Goal: Information Seeking & Learning: Understand process/instructions

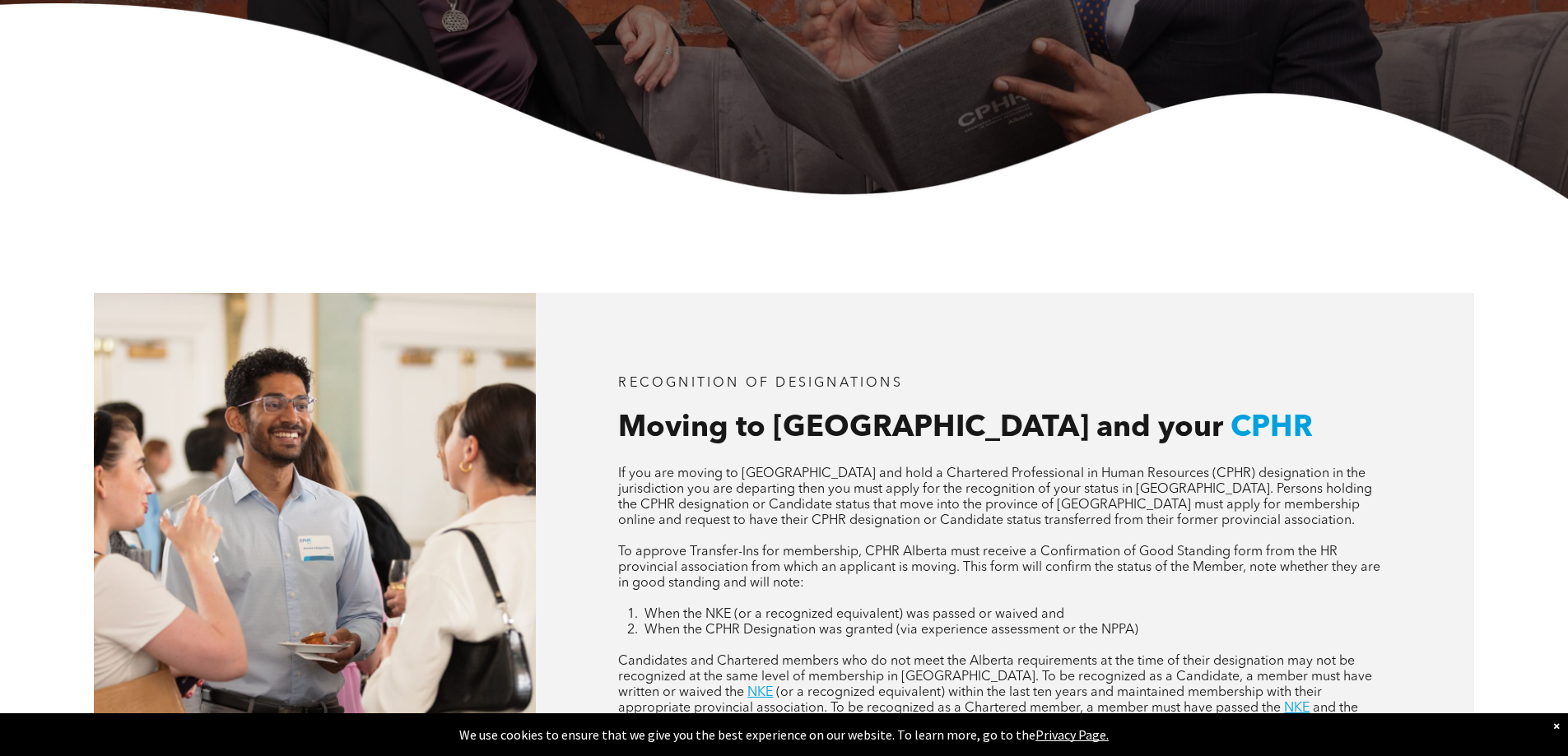
scroll to position [740, 0]
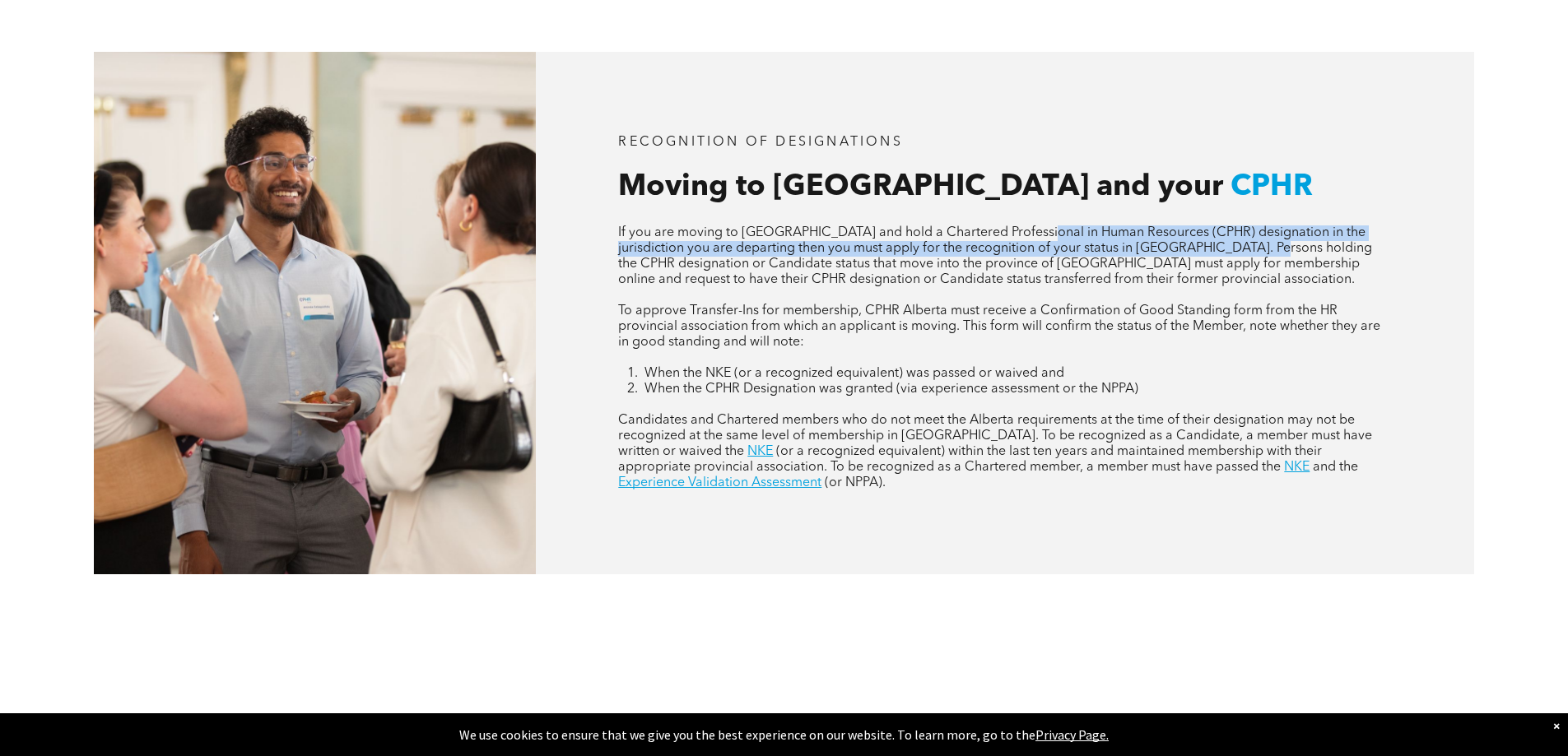
drag, startPoint x: 1201, startPoint y: 246, endPoint x: 1241, endPoint y: 266, distance: 44.7
click at [1239, 263] on span "If you are moving to [GEOGRAPHIC_DATA] and hold a Chartered Professional in Hum…" at bounding box center [995, 256] width 754 height 60
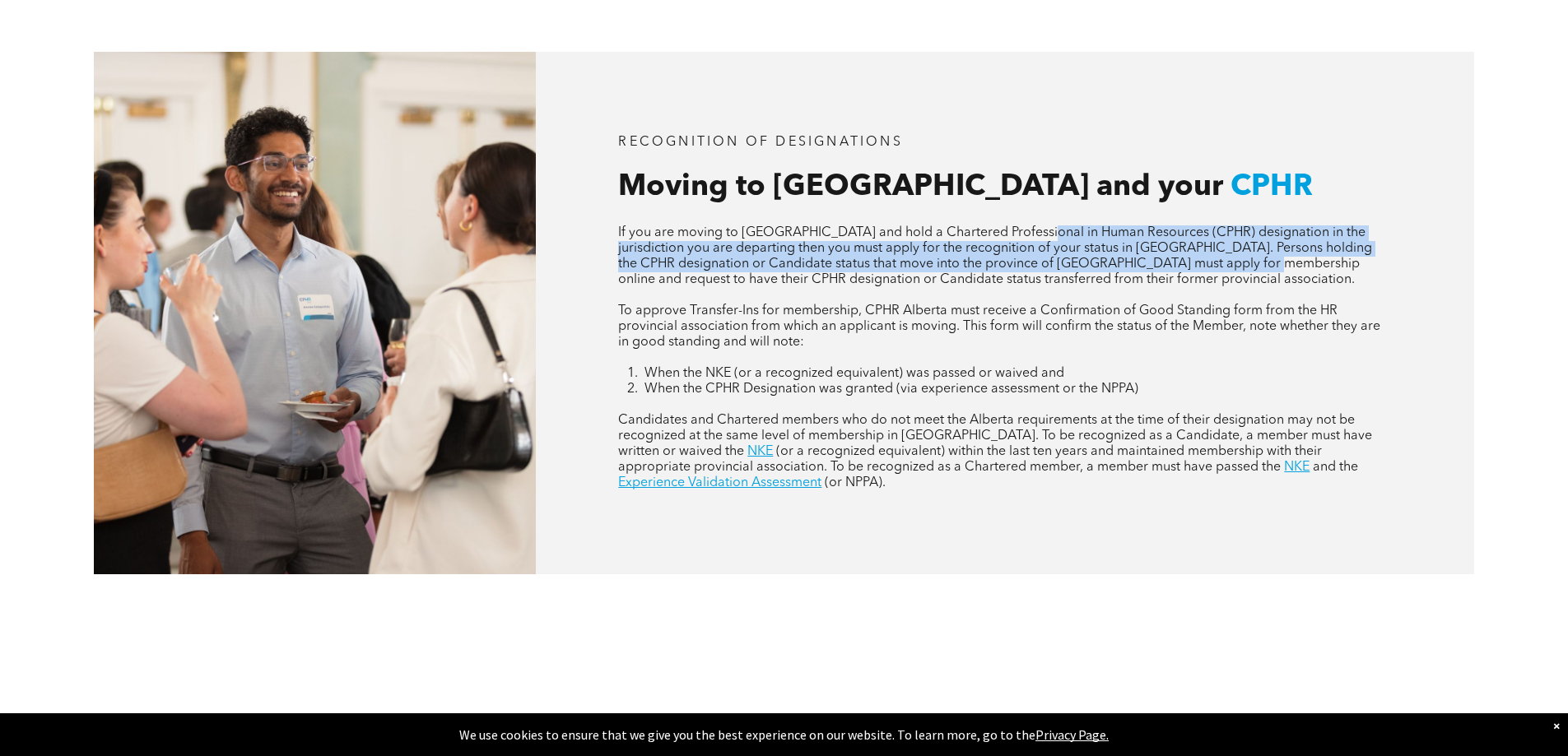
click at [732, 278] on span "If you are moving to [GEOGRAPHIC_DATA] and hold a Chartered Professional in Hum…" at bounding box center [995, 256] width 754 height 60
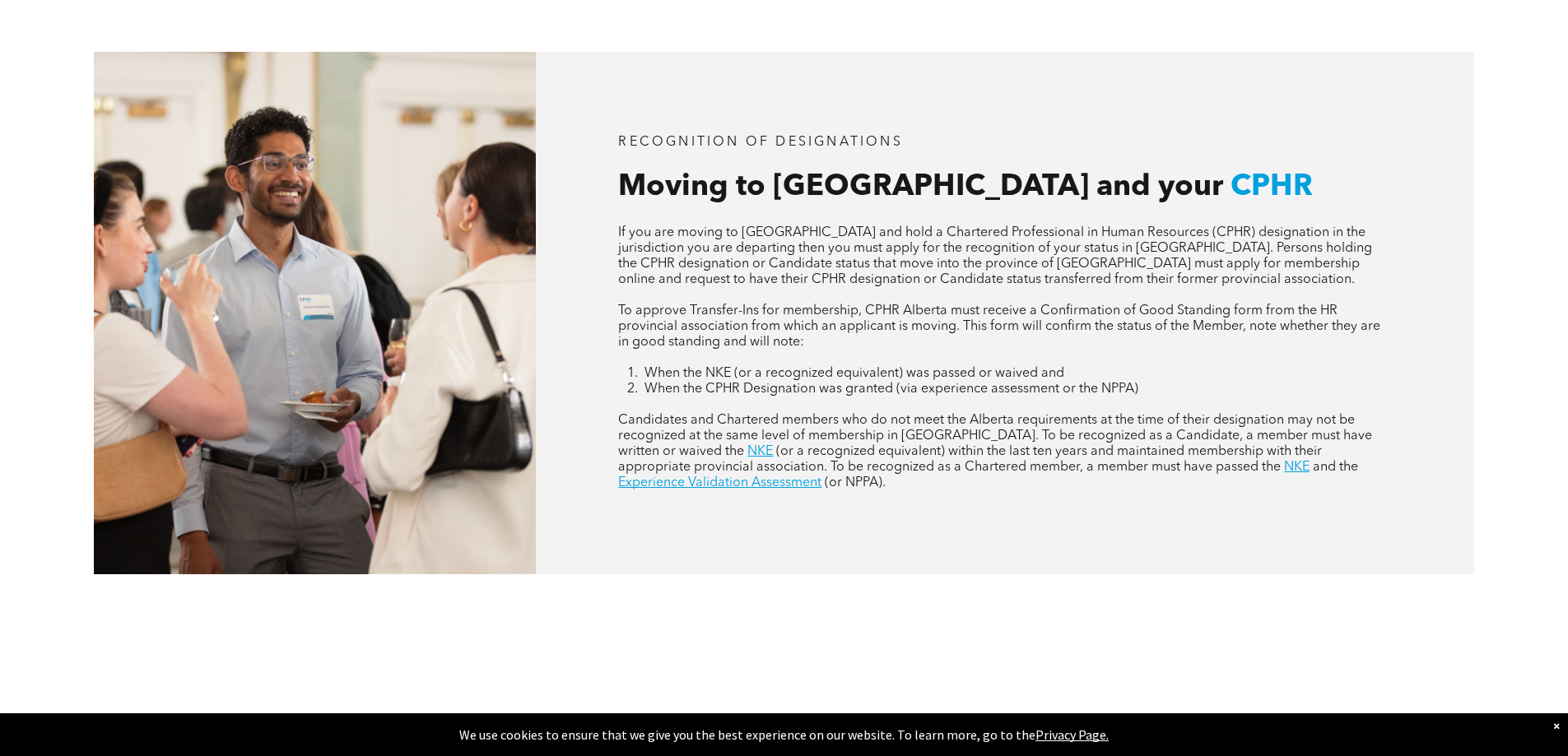
click at [849, 255] on span "If you are moving to [GEOGRAPHIC_DATA] and hold a Chartered Professional in Hum…" at bounding box center [995, 256] width 754 height 60
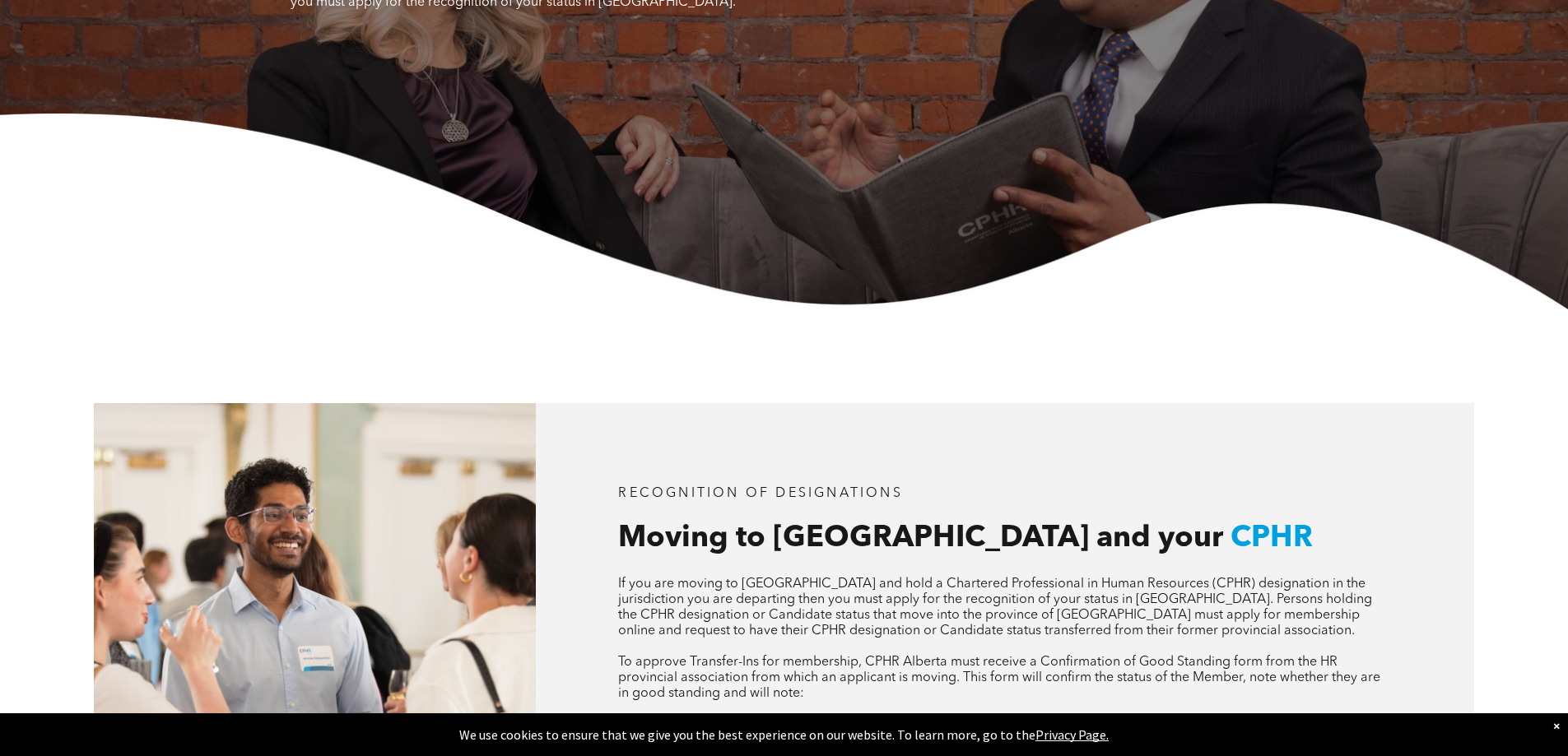
scroll to position [0, 0]
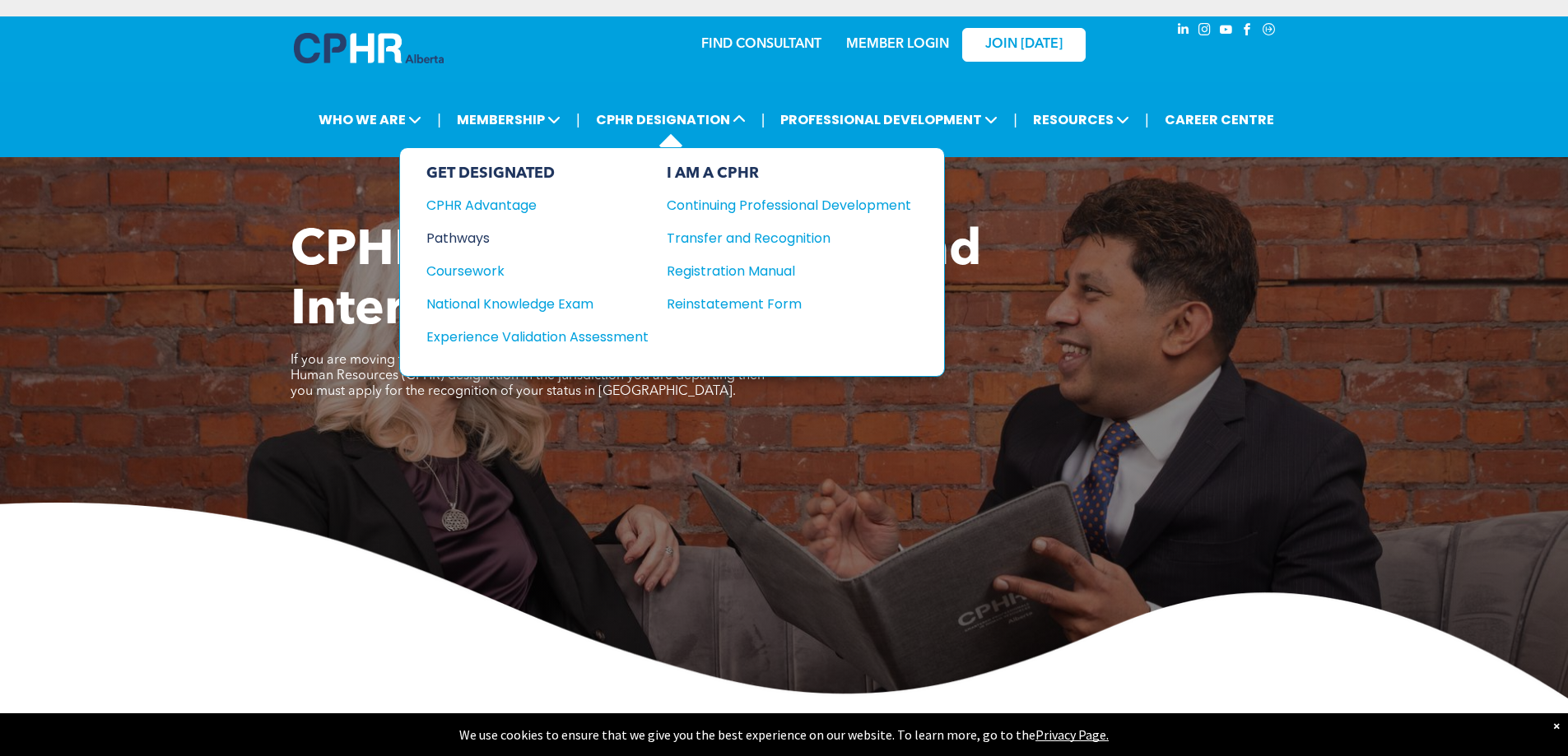
click at [442, 232] on div "Pathways" at bounding box center [527, 238] width 200 height 21
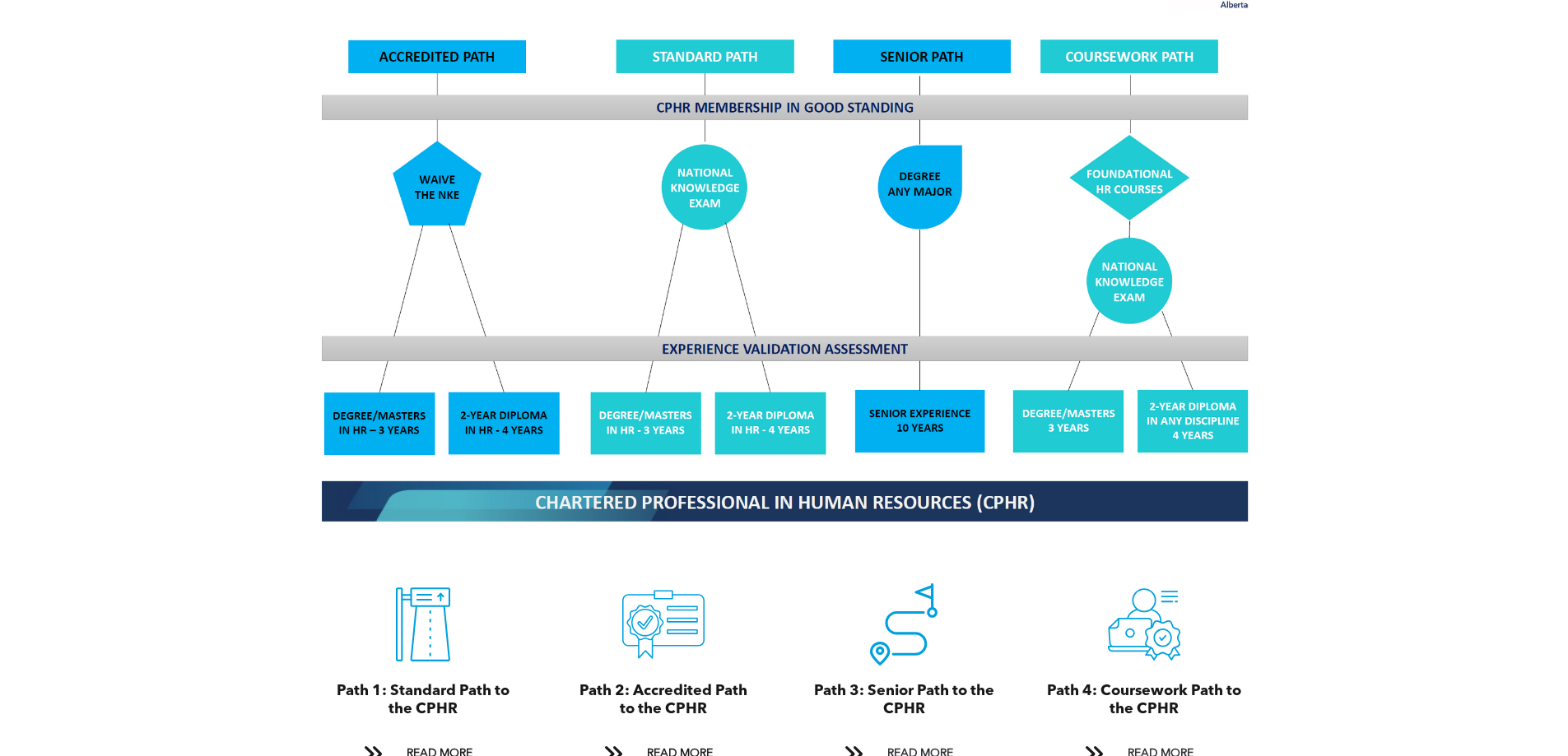
scroll to position [1481, 0]
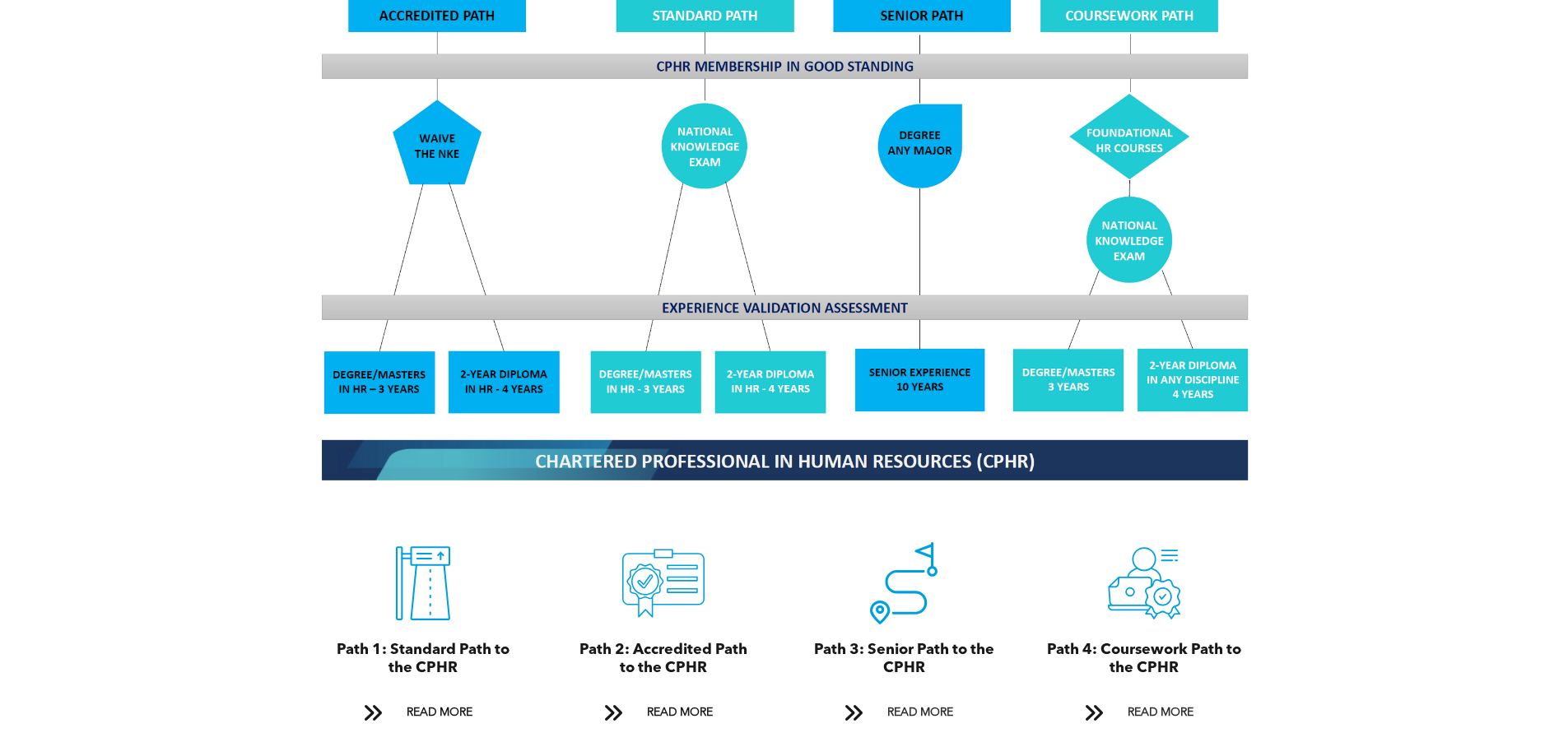
click at [660, 656] on span "Path 2: Accredited Path to the CPHR" at bounding box center [663, 659] width 168 height 33
click at [669, 702] on span "READ MORE" at bounding box center [680, 712] width 77 height 30
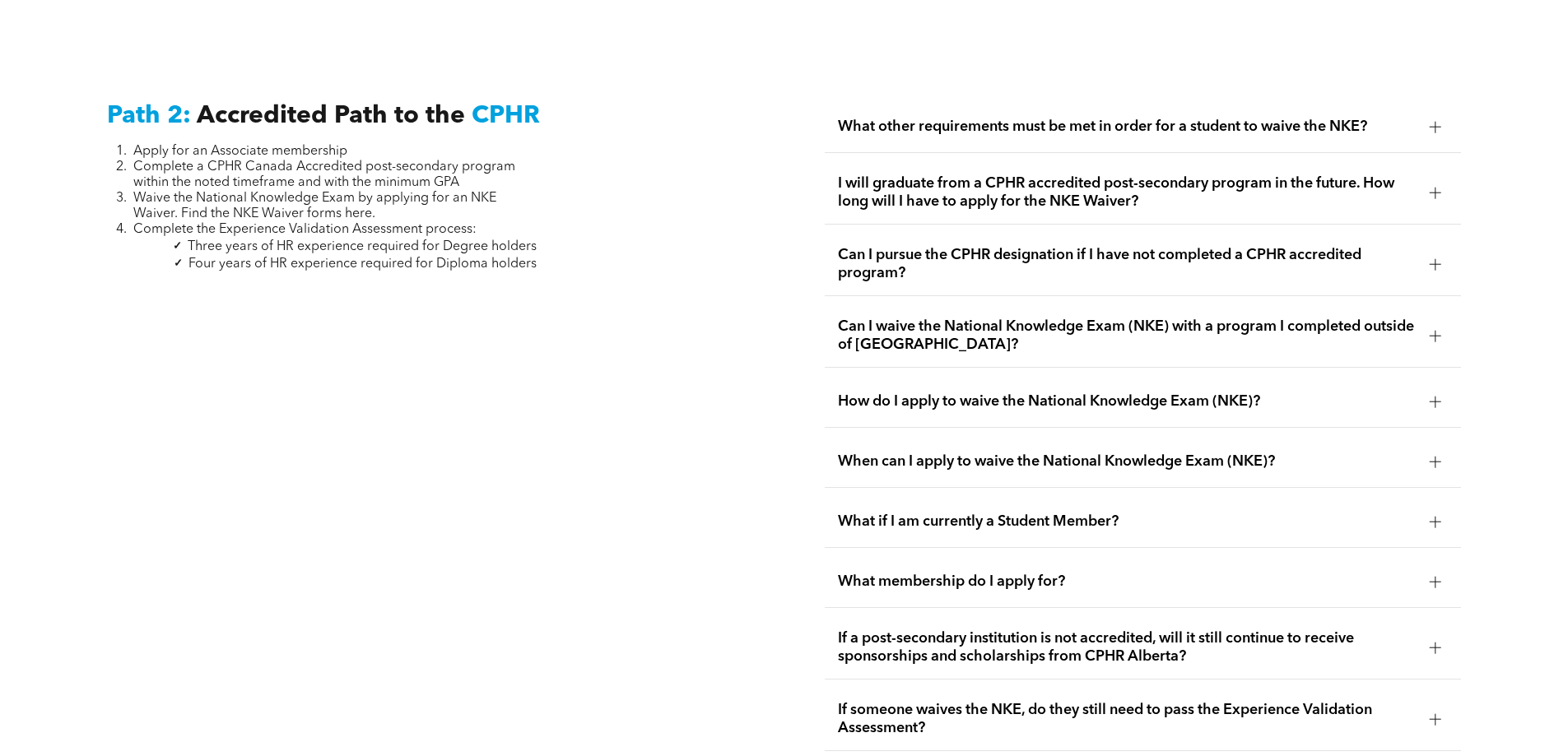
scroll to position [2690, 0]
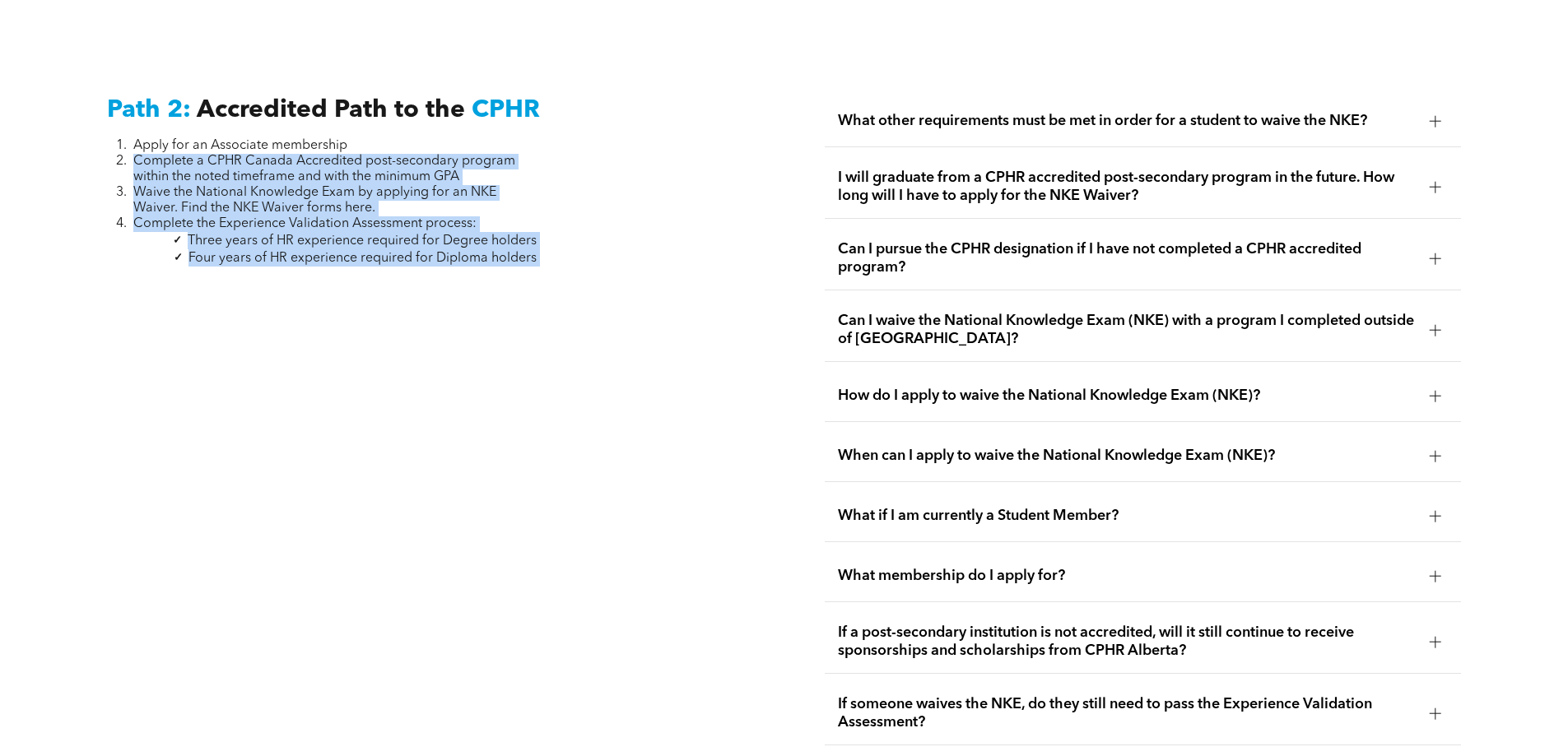
drag, startPoint x: 138, startPoint y: 145, endPoint x: 565, endPoint y: 244, distance: 438.3
click at [565, 244] on div "Path 2: Accredited Path to the CPHR Apply for an Associate membership Complete …" at bounding box center [425, 749] width 662 height 1334
click at [297, 235] on span "Three years of HR experience required for Degree holders" at bounding box center [363, 241] width 349 height 13
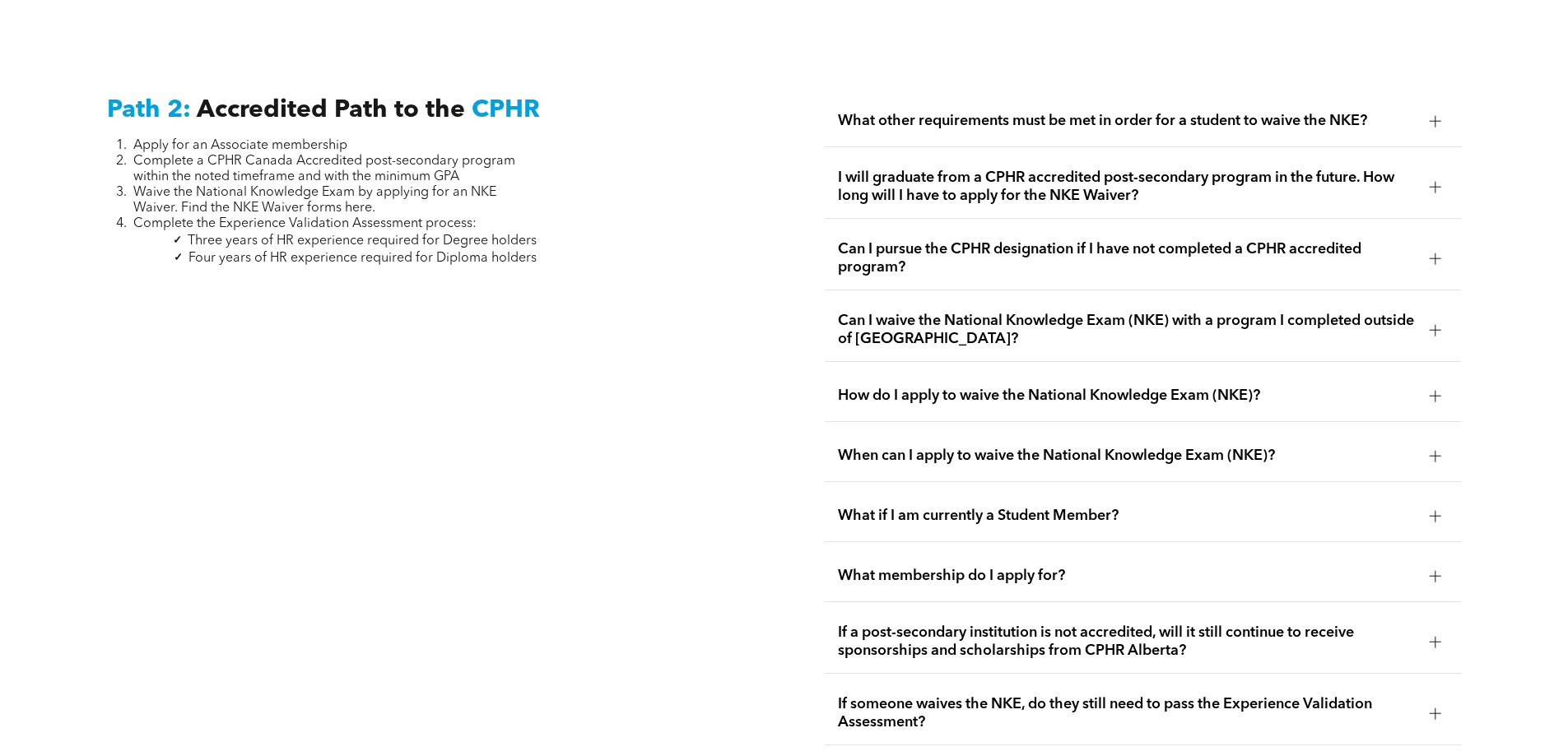
click at [944, 240] on span "Can I pursue the CPHR designation if I have not completed a CPHR accredited pro…" at bounding box center [1127, 259] width 578 height 36
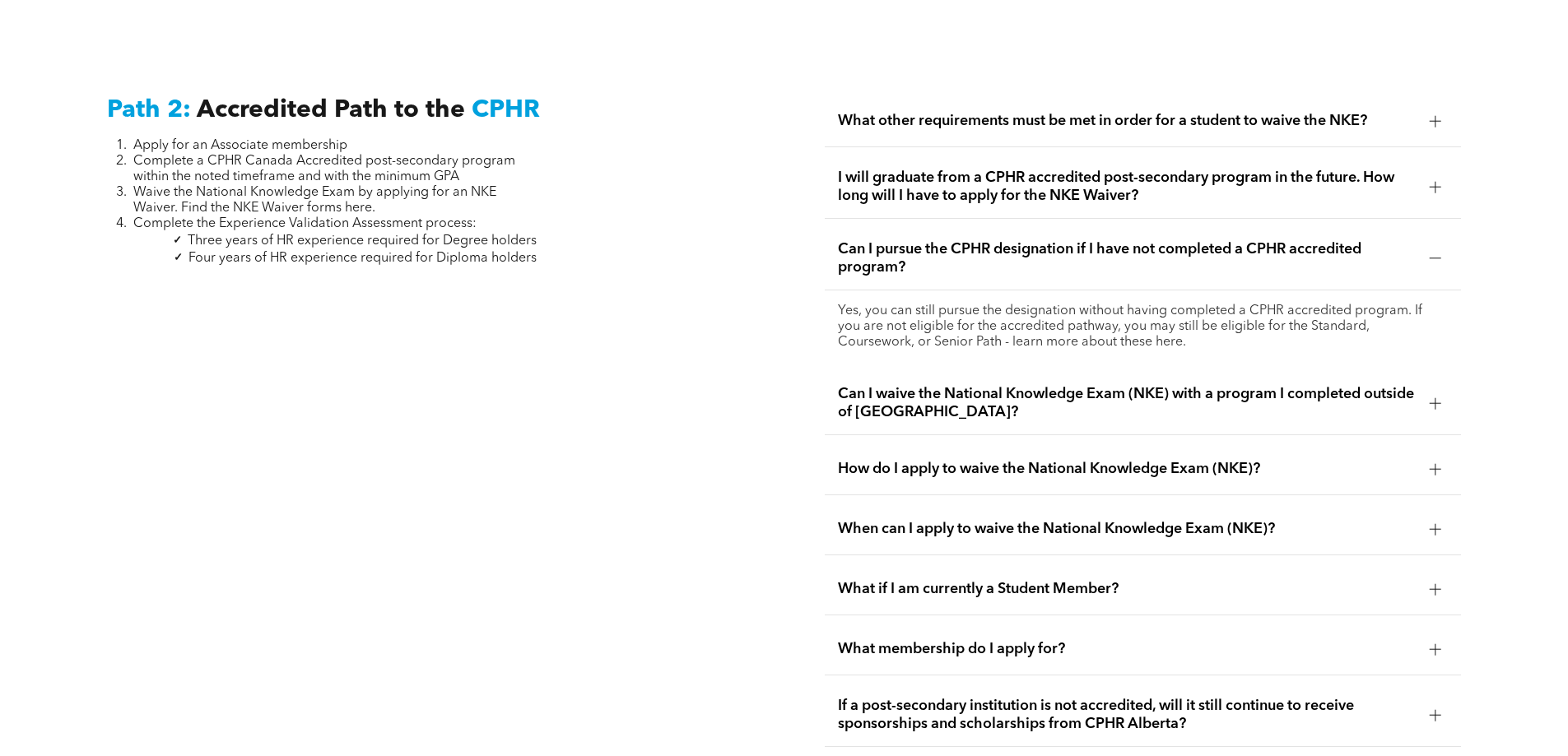
click at [886, 385] on span "Can I waive the National Knowledge Exam (NKE) with a program I completed outsid…" at bounding box center [1127, 404] width 578 height 36
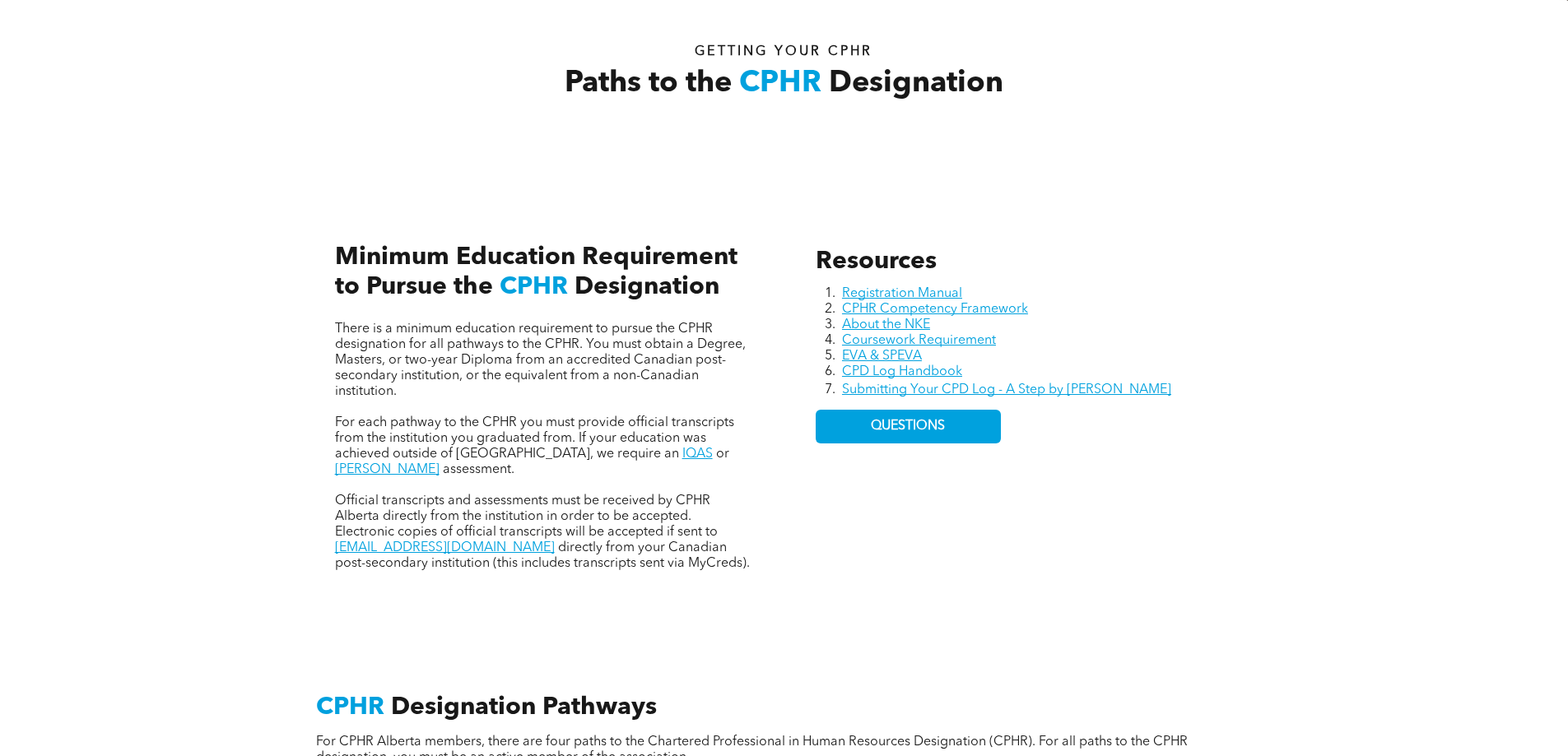
scroll to position [468, 0]
